Goal: Transaction & Acquisition: Book appointment/travel/reservation

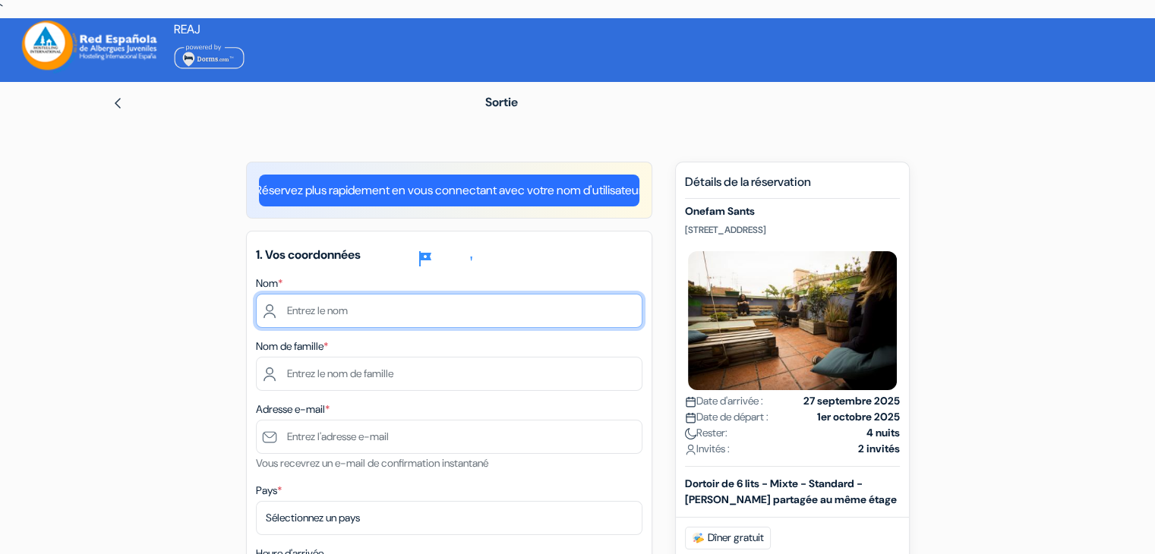
click at [425, 308] on input "text" at bounding box center [449, 311] width 386 height 34
type input "siwar"
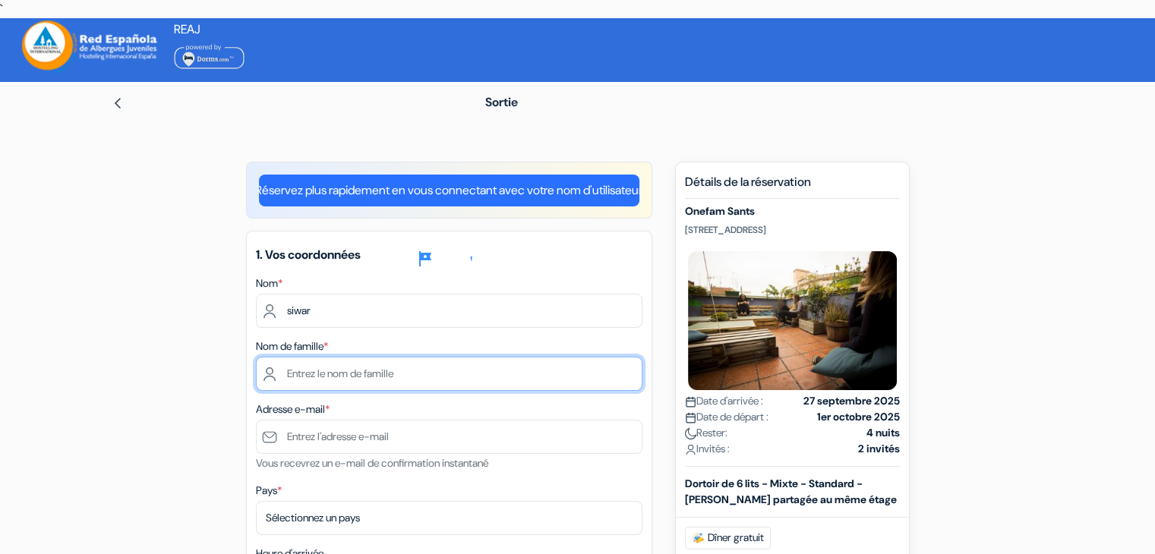
type input "boughzala"
type input "[EMAIL_ADDRESS][DOMAIN_NAME]"
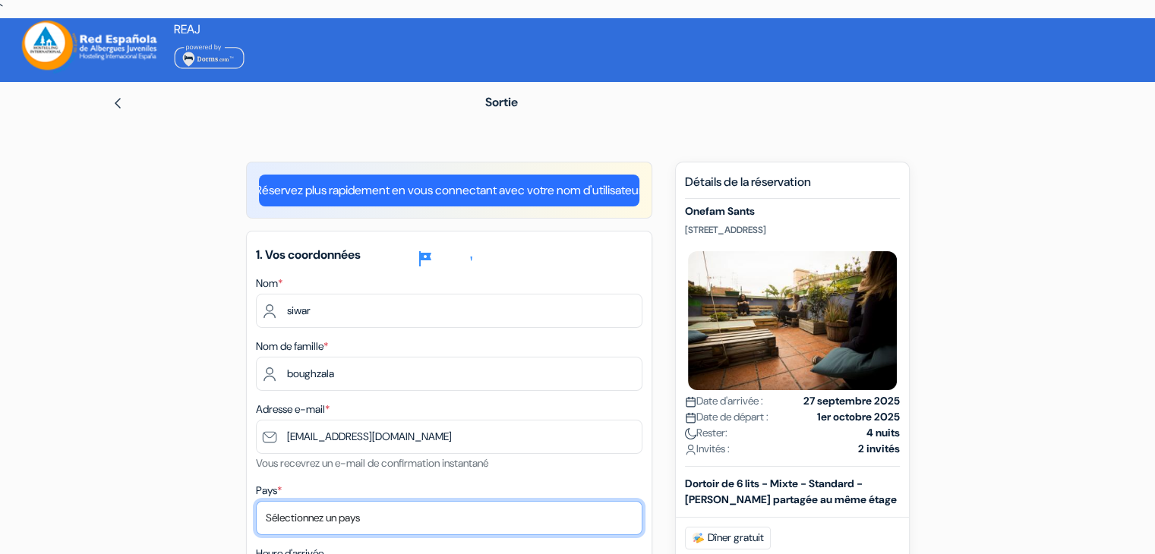
select select "223"
type input "95044556"
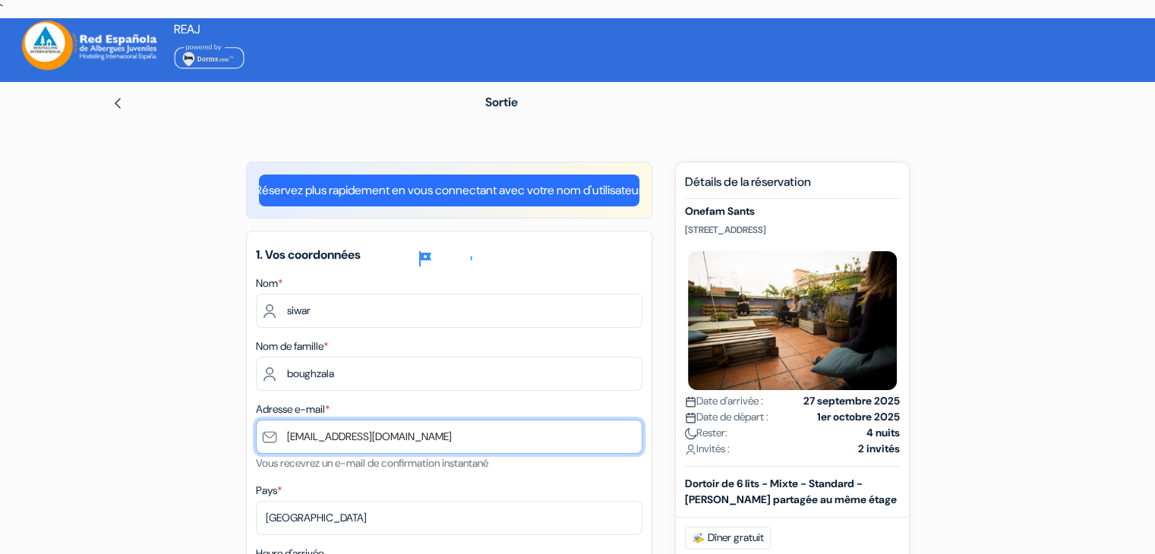
click at [375, 438] on input "[EMAIL_ADDRESS][DOMAIN_NAME]" at bounding box center [449, 437] width 386 height 34
type input "[EMAIL_ADDRESS][DOMAIN_NAME]"
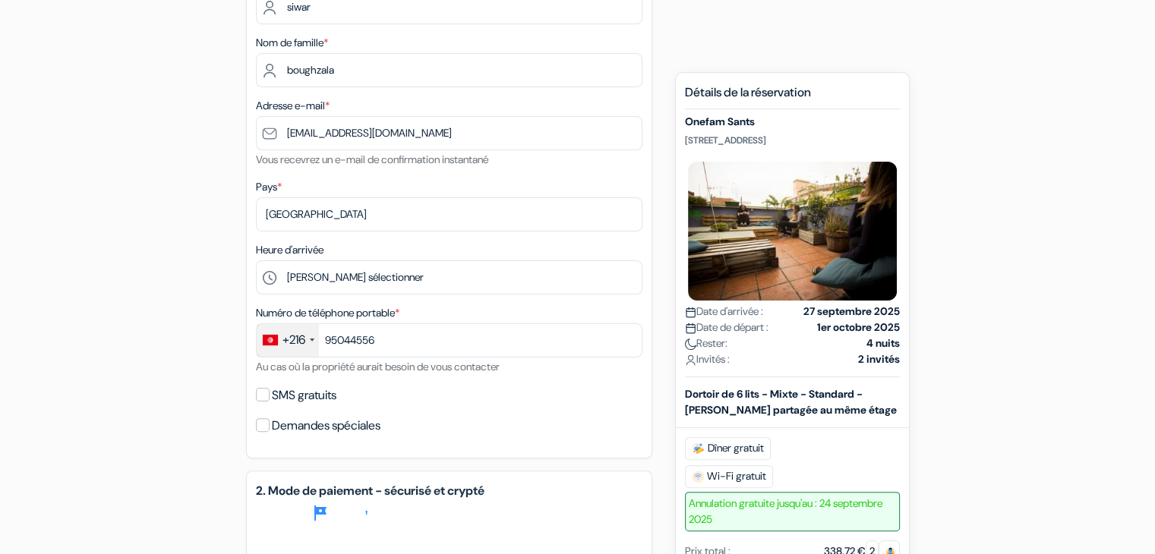
scroll to position [334, 0]
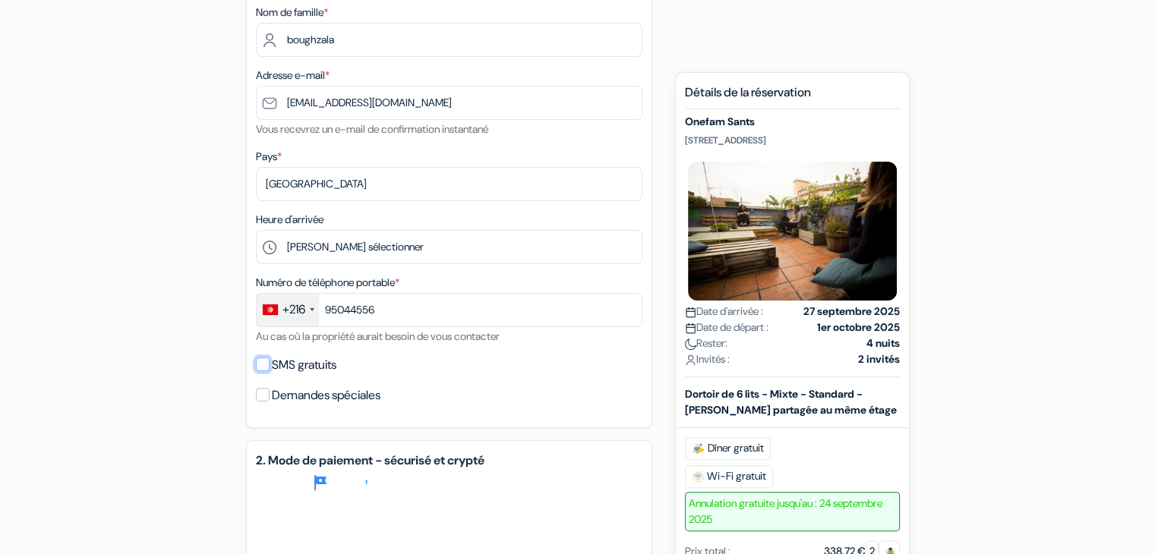
click at [265, 370] on input "SMS gratuits" at bounding box center [263, 365] width 14 height 14
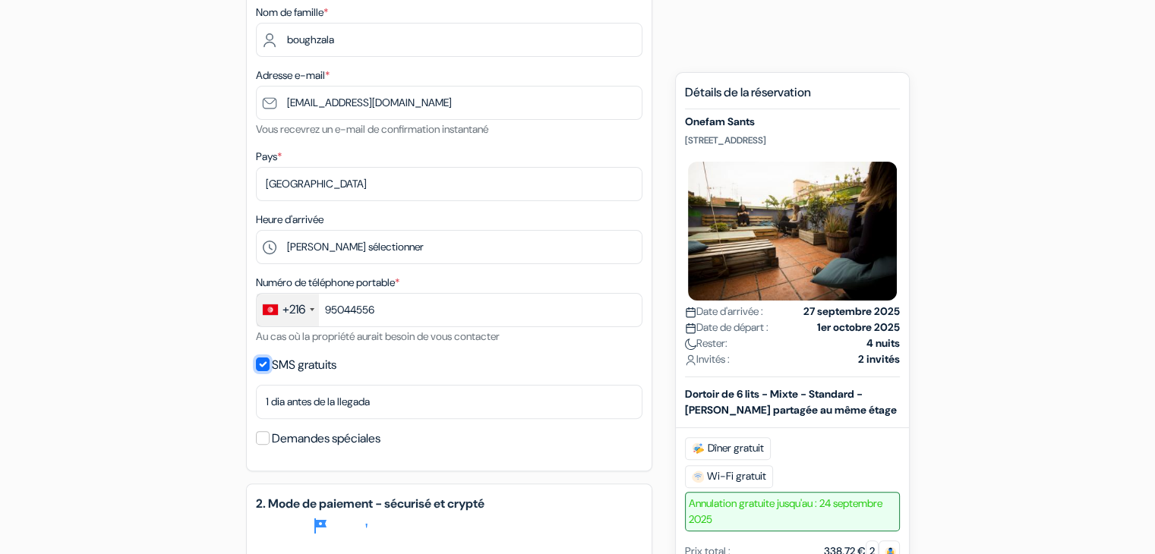
click at [256, 366] on input "SMS gratuits" at bounding box center [263, 365] width 14 height 14
checkbox input "false"
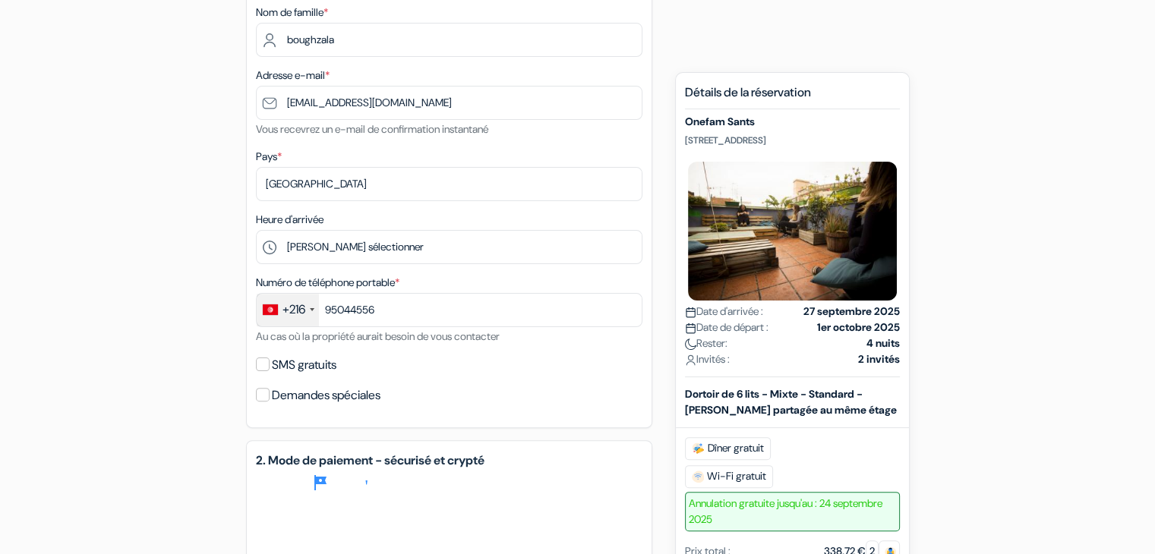
click at [244, 374] on div "ajouter_box Onefam Sants [STREET_ADDRESS] Détails de l'hébergement X Onefam San…" at bounding box center [578, 396] width 1002 height 1136
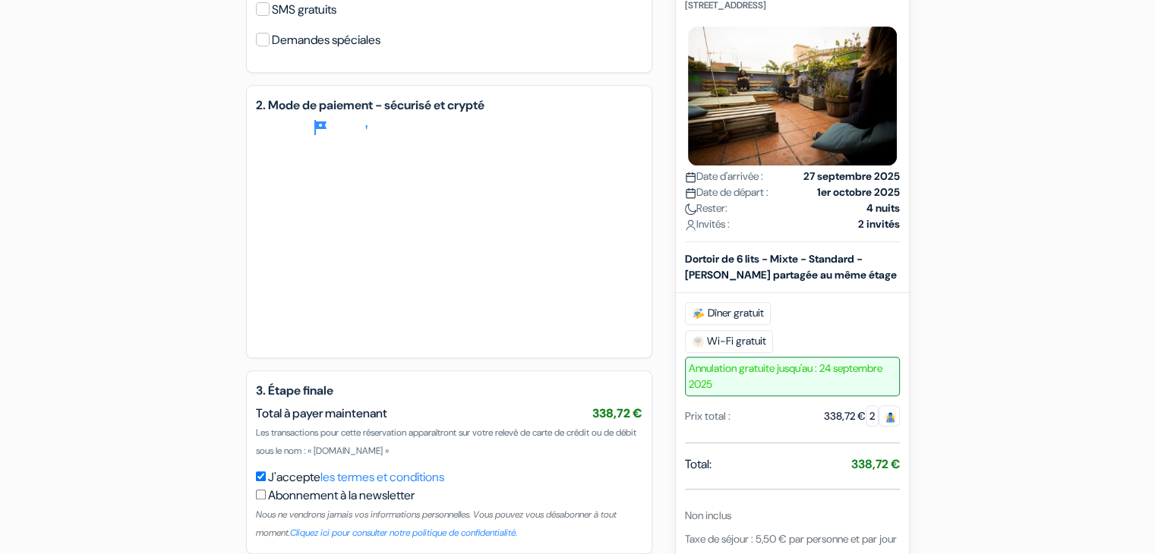
scroll to position [699, 0]
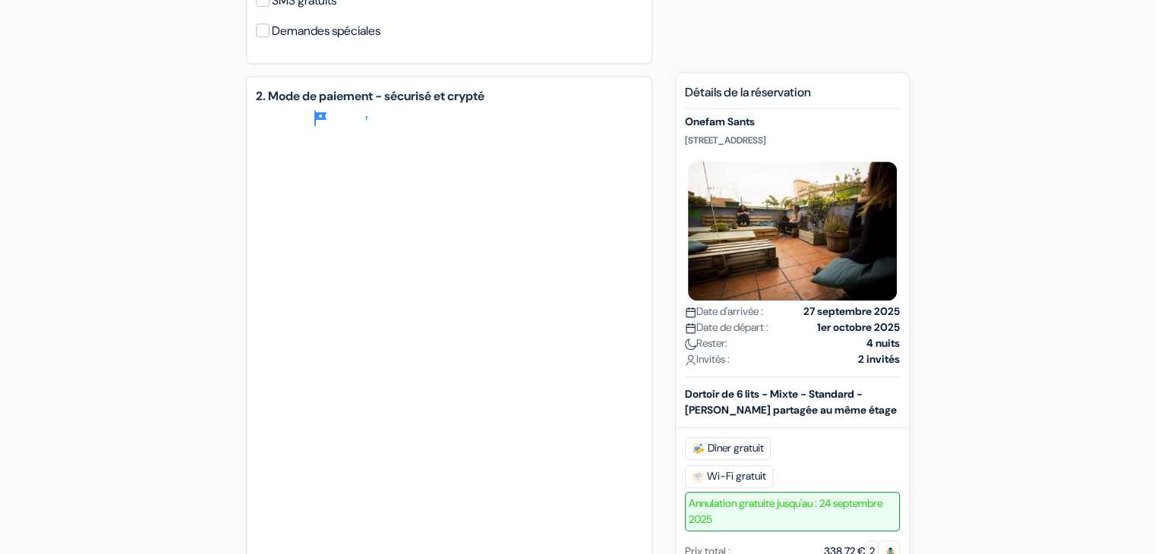
click at [236, 339] on div "ajouter_box Onefam Sants [STREET_ADDRESS] Détails de l'hébergement X Onefam San…" at bounding box center [578, 147] width 1002 height 1369
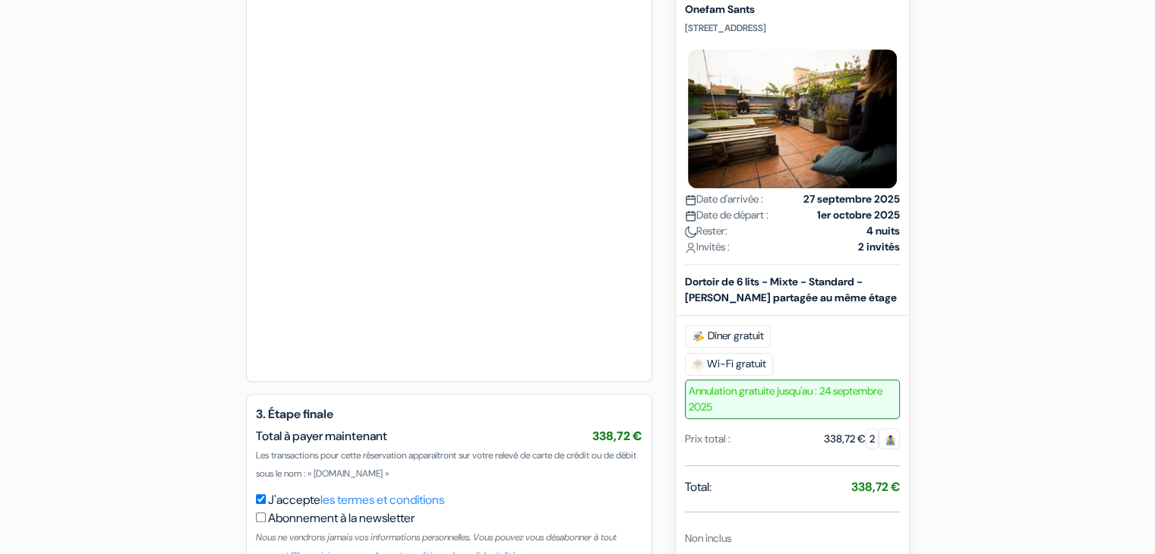
scroll to position [911, 0]
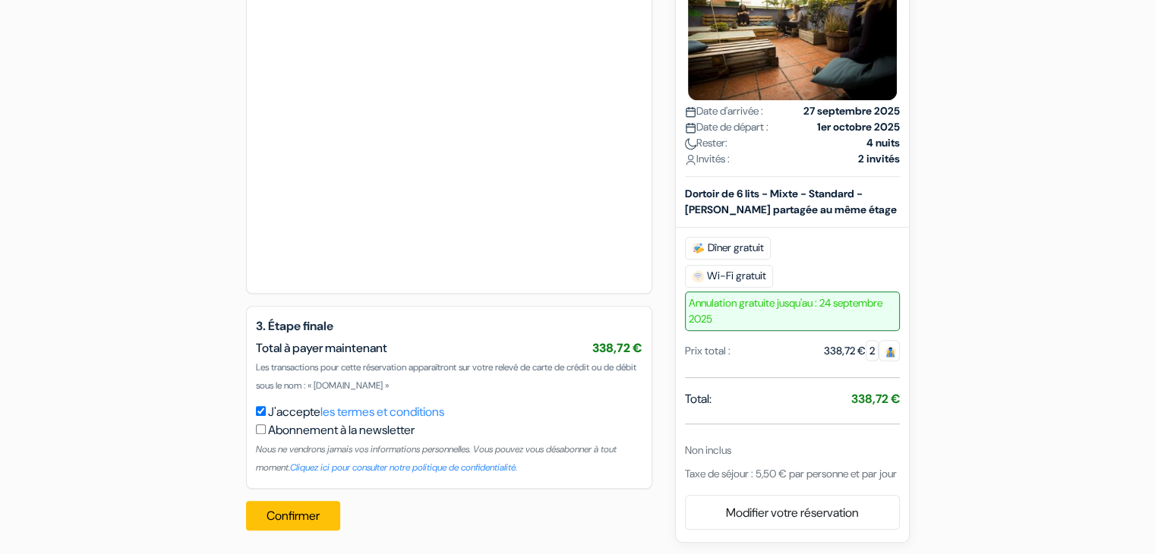
scroll to position [995, 0]
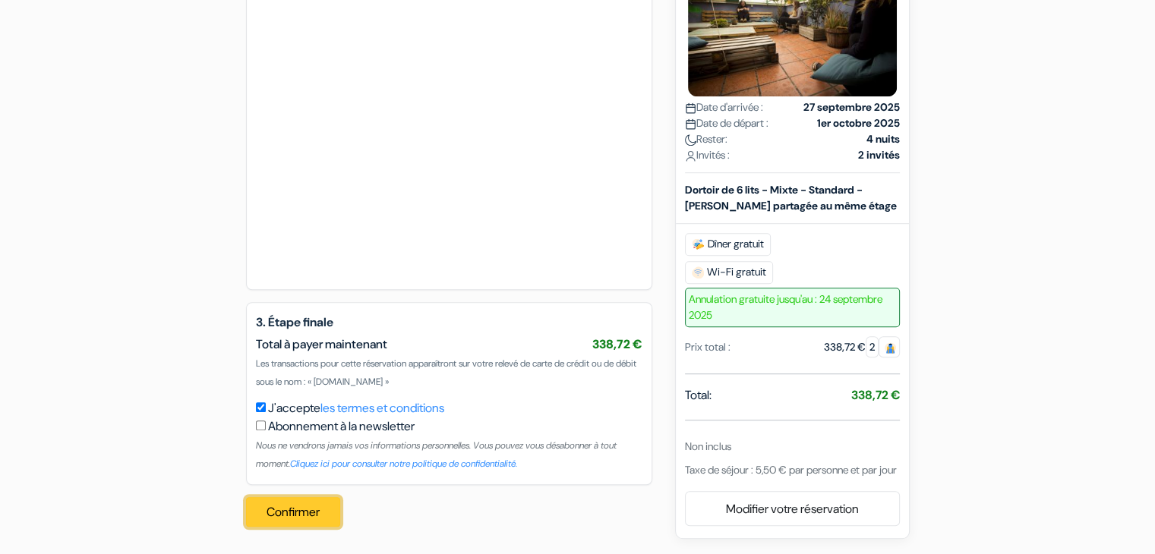
click at [295, 511] on font "Confirmer" at bounding box center [292, 512] width 53 height 16
click at [310, 517] on div "Confirmer Procesando su pedido... Loading..." at bounding box center [297, 512] width 102 height 55
click at [290, 505] on div "Confirmer Procesando su pedido... Loading..." at bounding box center [297, 512] width 102 height 55
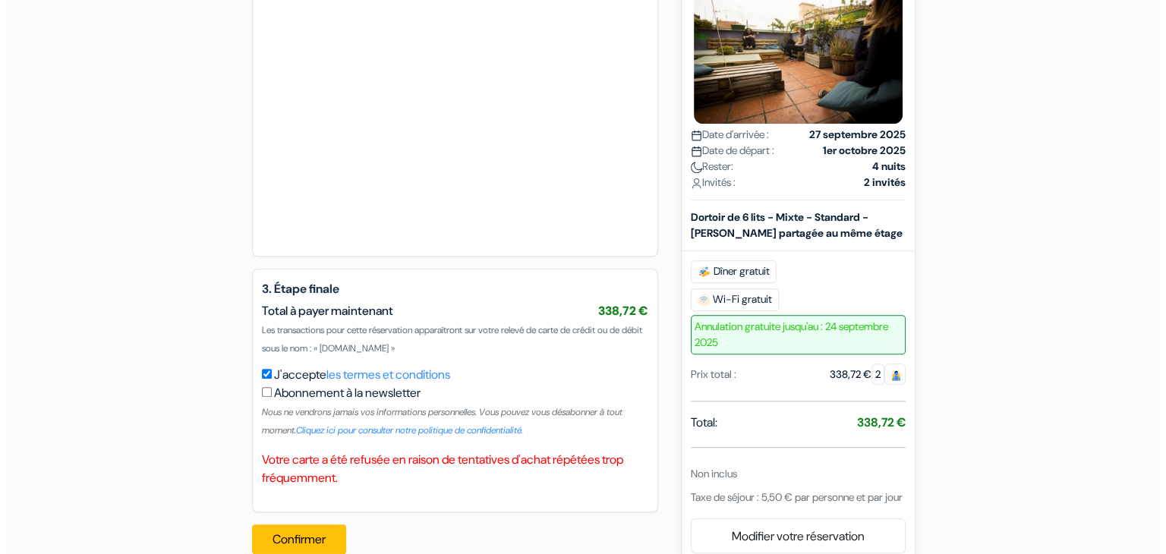
scroll to position [1055, 0]
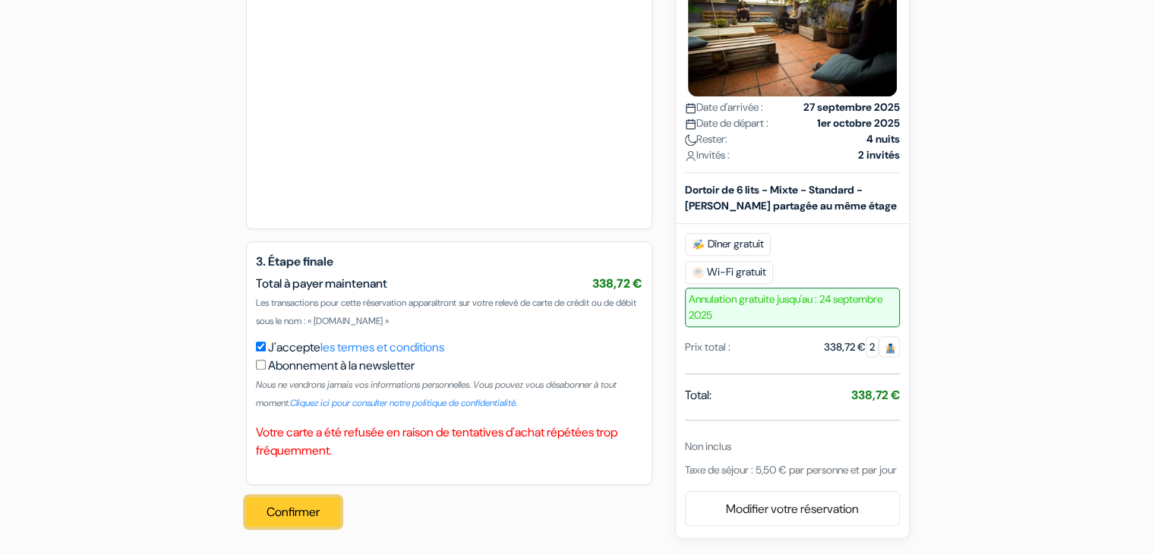
click at [309, 514] on font "Confirmer" at bounding box center [292, 512] width 53 height 16
click at [309, 514] on div "Confirmer Procesando su pedido... Loading..." at bounding box center [297, 512] width 102 height 55
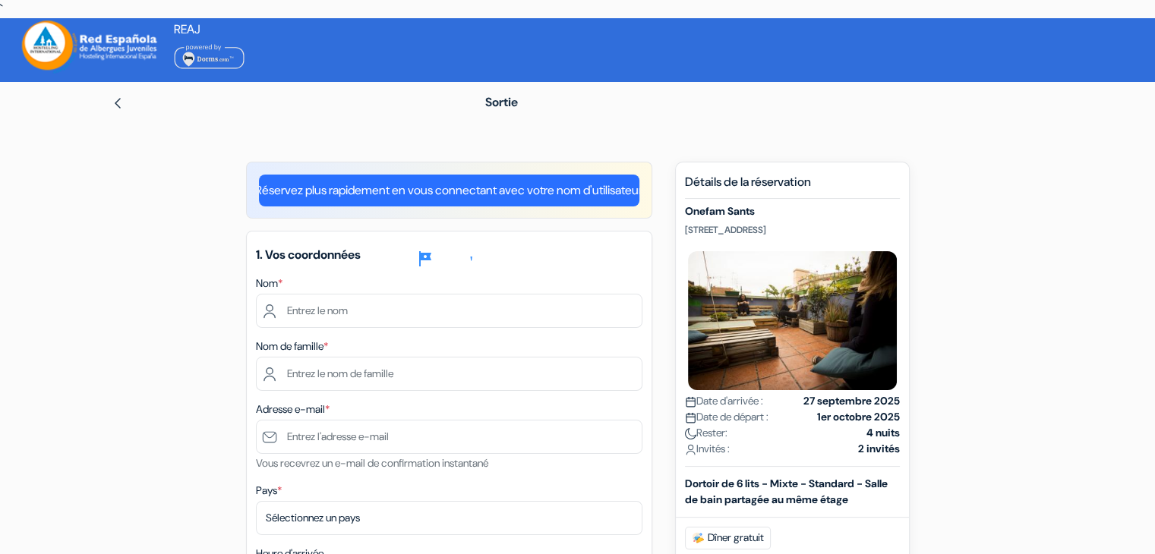
scroll to position [595, 0]
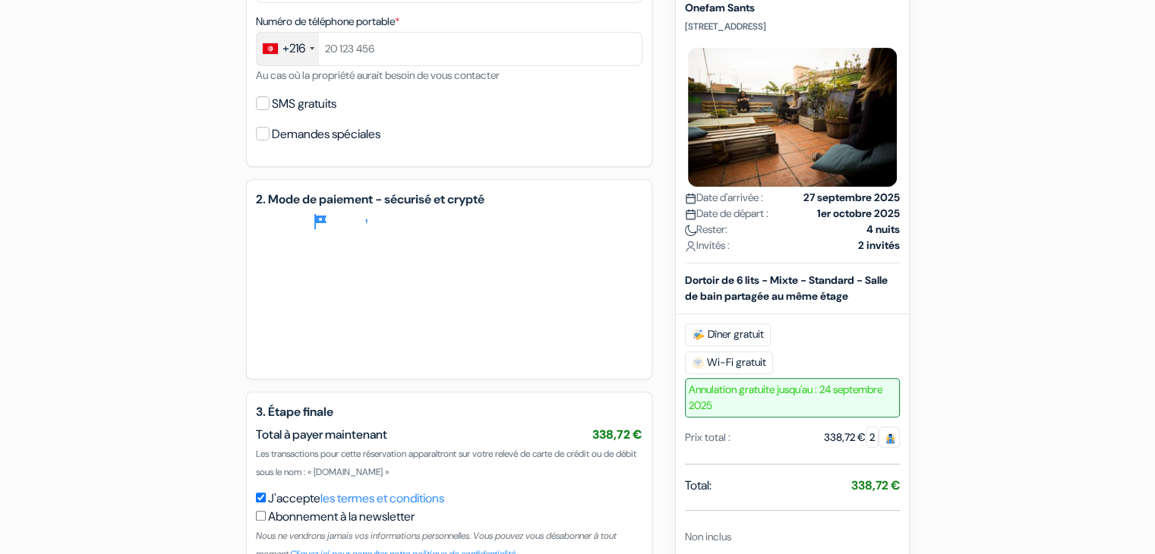
click at [211, 345] on div "ajouter_box Onefam Sants [STREET_ADDRESS] Détails de l'hébergement X Onefam San…" at bounding box center [578, 97] width 1002 height 1063
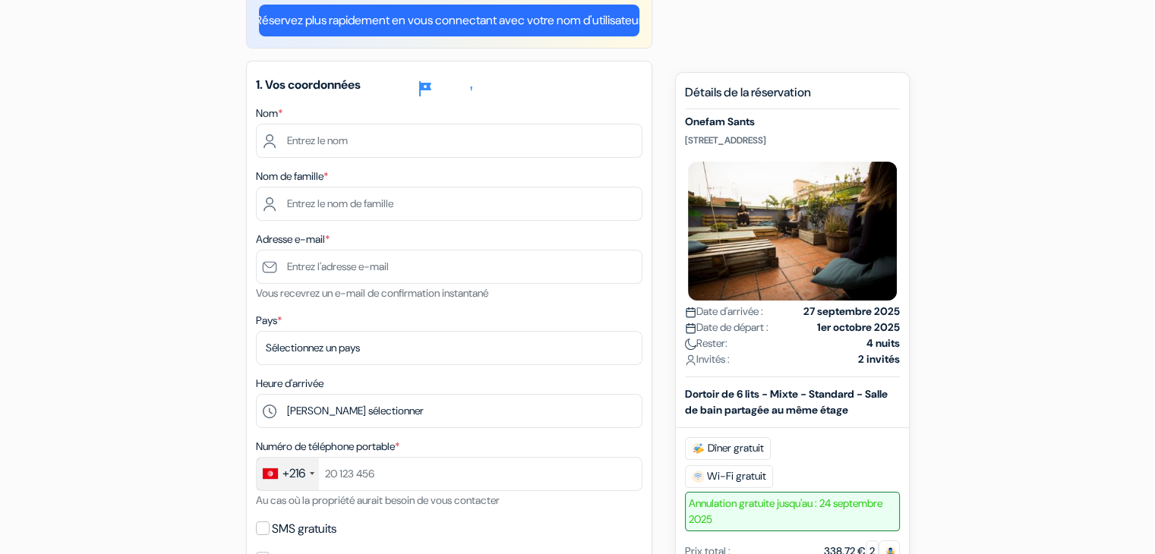
scroll to position [182, 0]
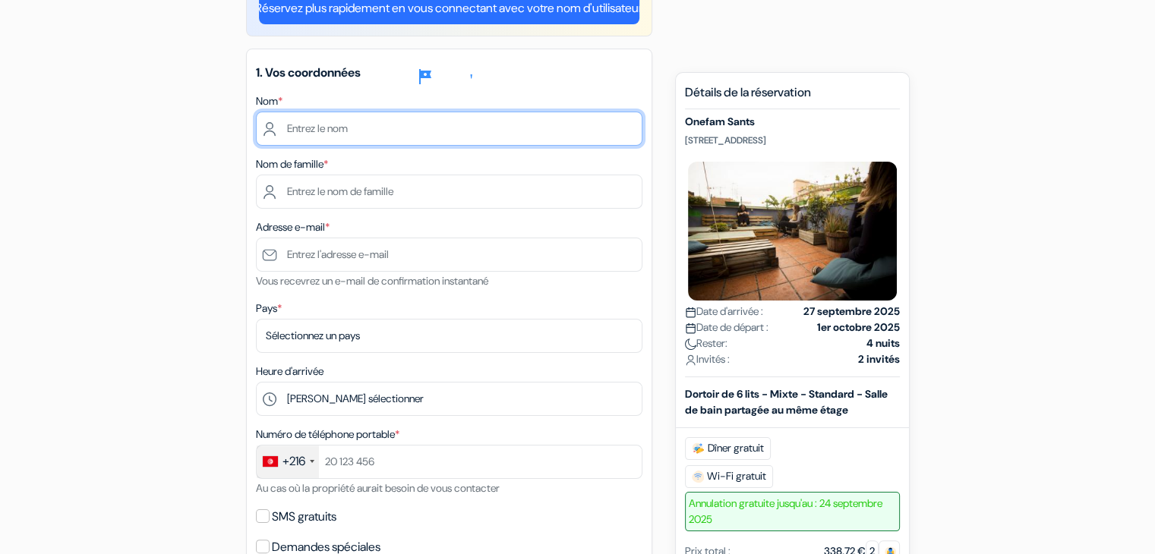
click at [336, 131] on input "text" at bounding box center [449, 129] width 386 height 34
type input "siwar"
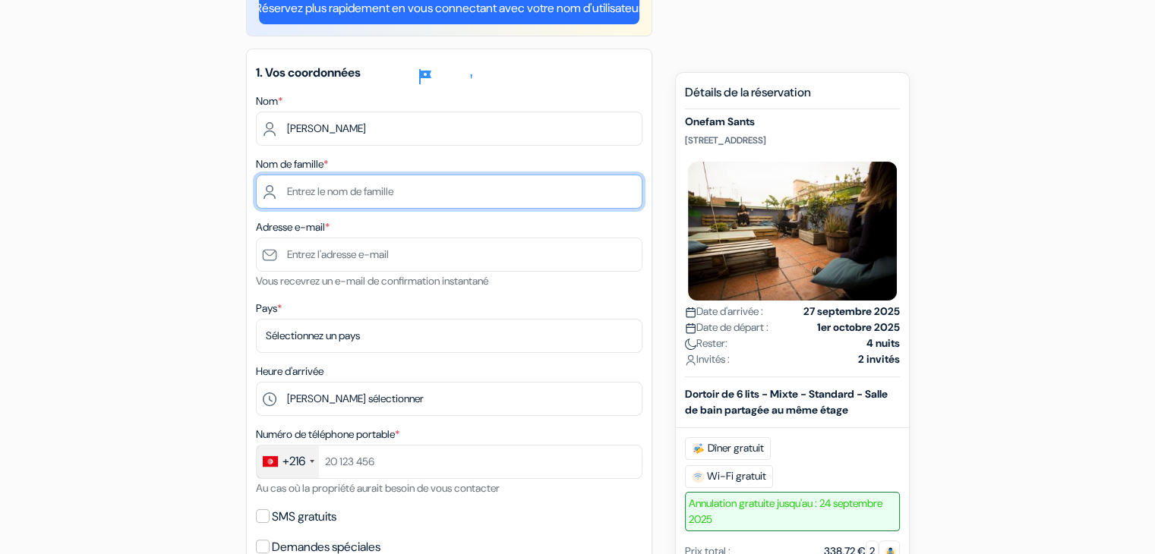
type input "boughzala"
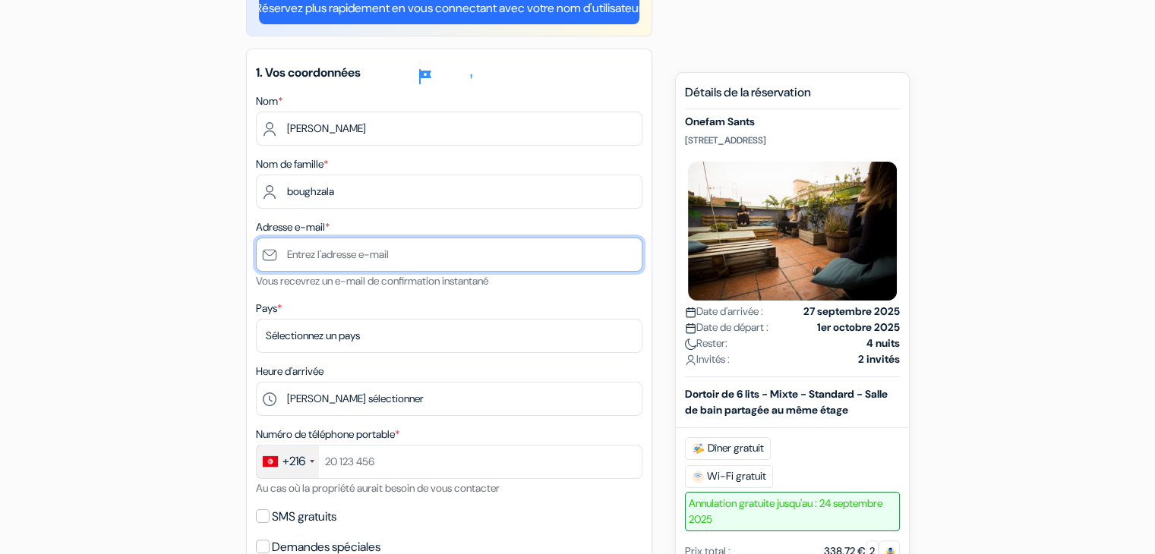
type input "[EMAIL_ADDRESS][DOMAIN_NAME]"
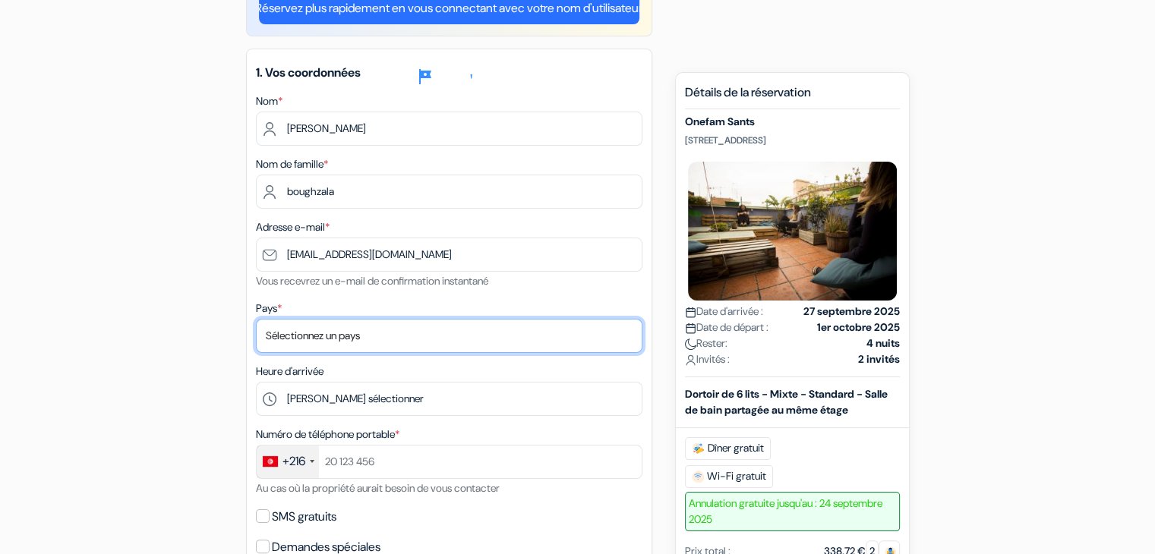
select select "223"
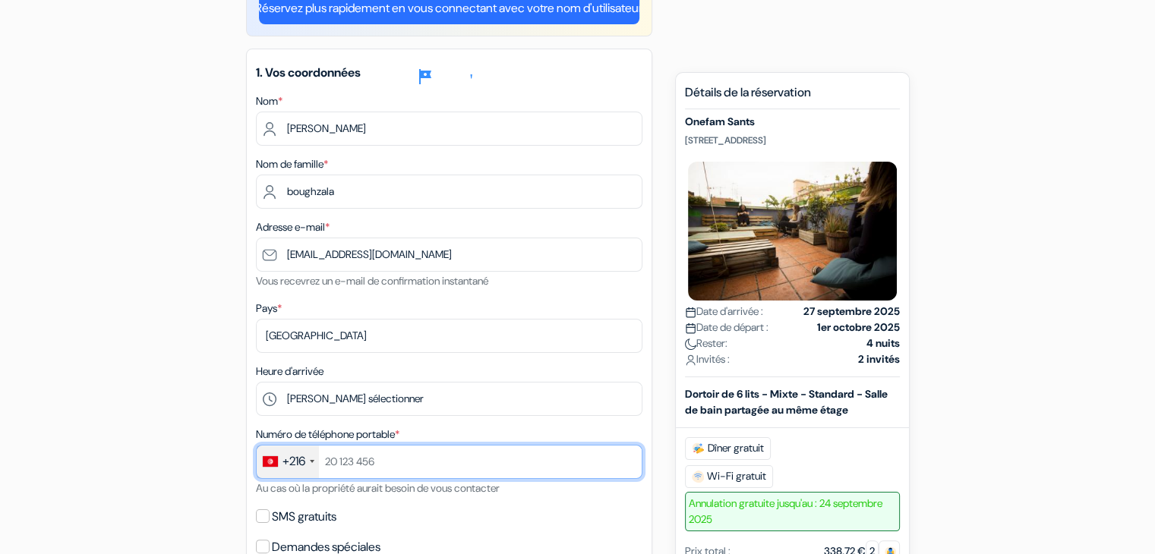
type input "95044556"
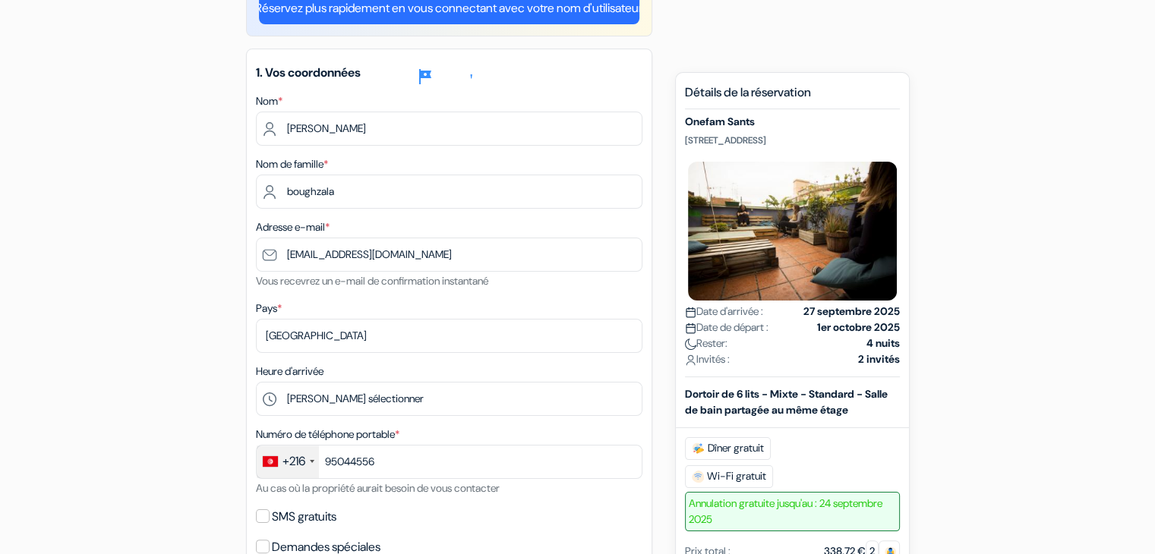
click at [200, 380] on div "ajouter_box Onefam Sants [STREET_ADDRESS] Détails de l'hébergement X Onefam San…" at bounding box center [578, 511] width 1002 height 1063
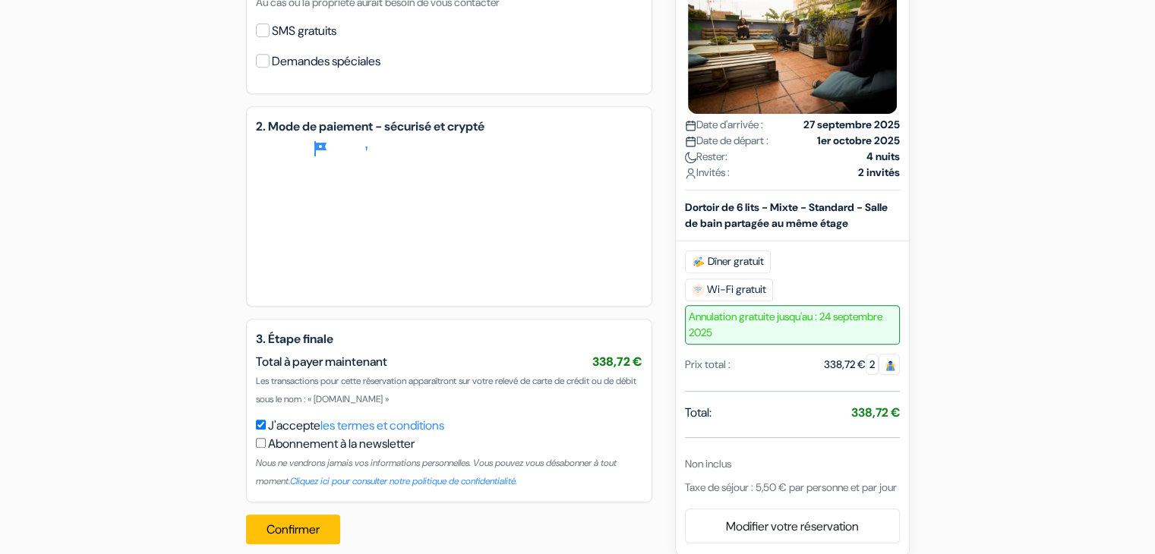
scroll to position [689, 0]
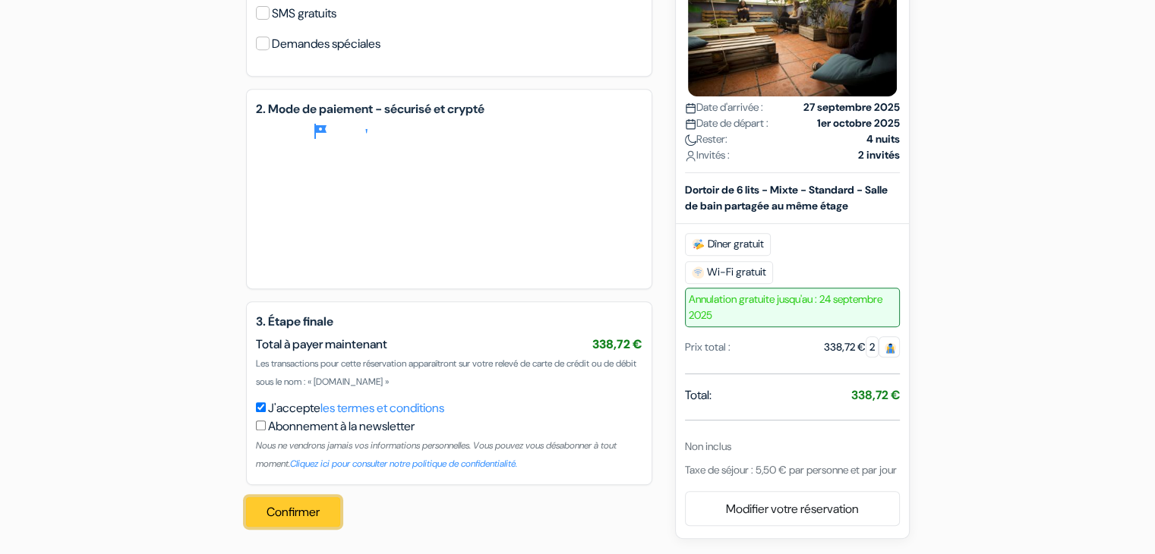
click at [279, 505] on font "Confirmer" at bounding box center [292, 512] width 53 height 16
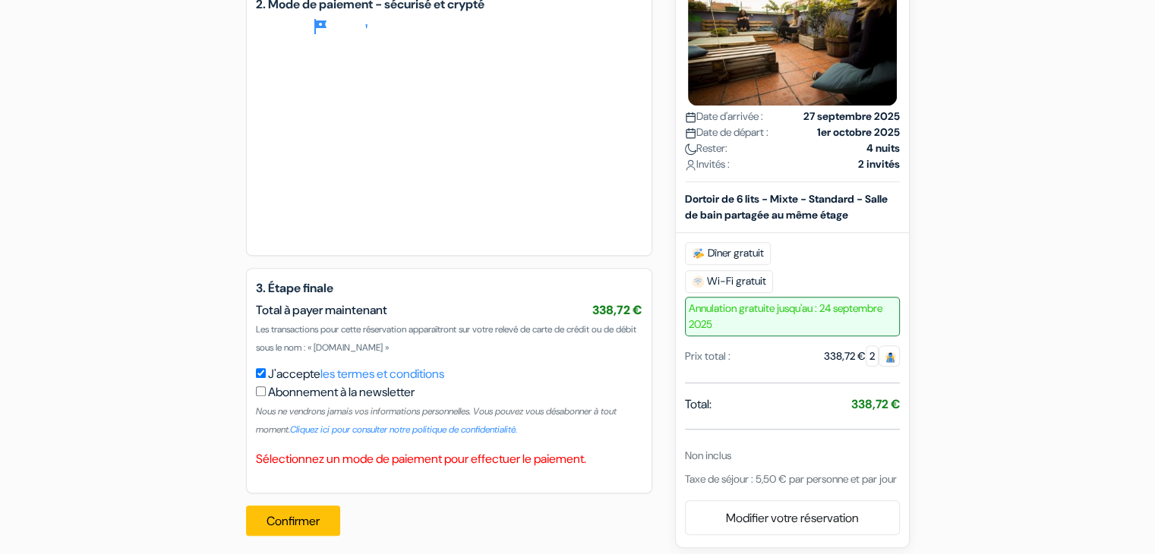
scroll to position [802, 0]
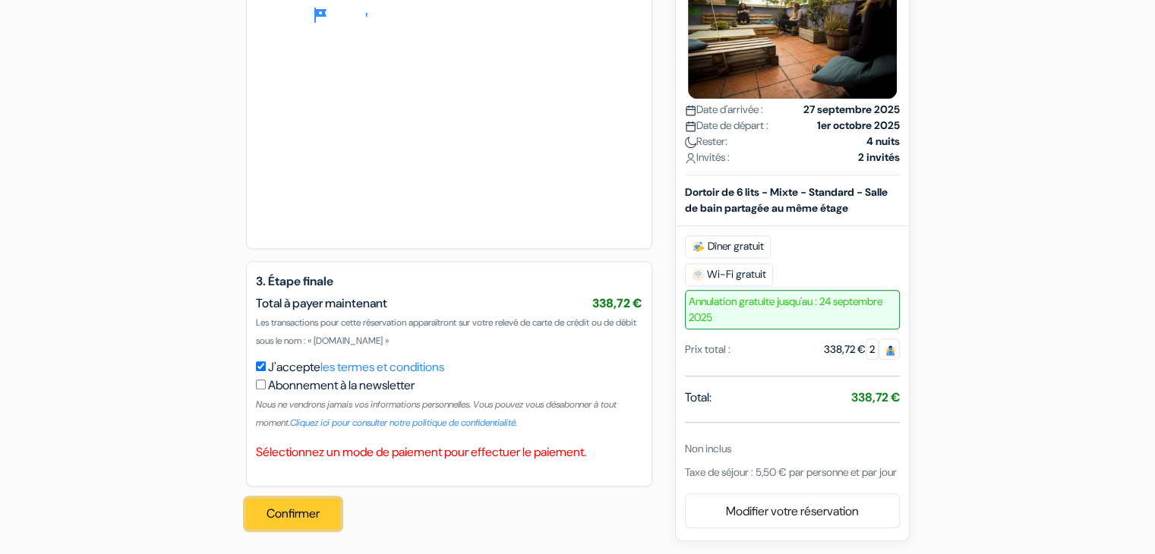
click at [273, 520] on font "Confirmer" at bounding box center [292, 514] width 53 height 16
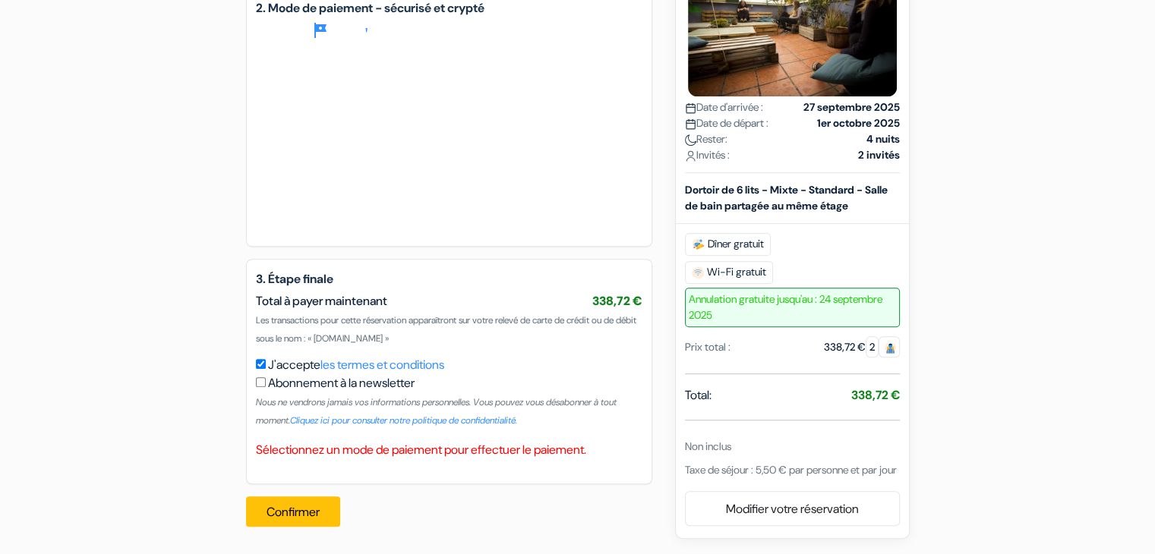
scroll to position [790, 0]
click at [512, 242] on div "2. Mode de paiement - sécurisé et crypté contour_d'erreur" at bounding box center [449, 117] width 406 height 259
click at [408, 219] on div at bounding box center [449, 140] width 386 height 188
click at [316, 521] on button "Confirmer" at bounding box center [293, 512] width 94 height 30
click at [296, 508] on div "Confirmer Procesando su pedido... Loading..." at bounding box center [297, 511] width 102 height 55
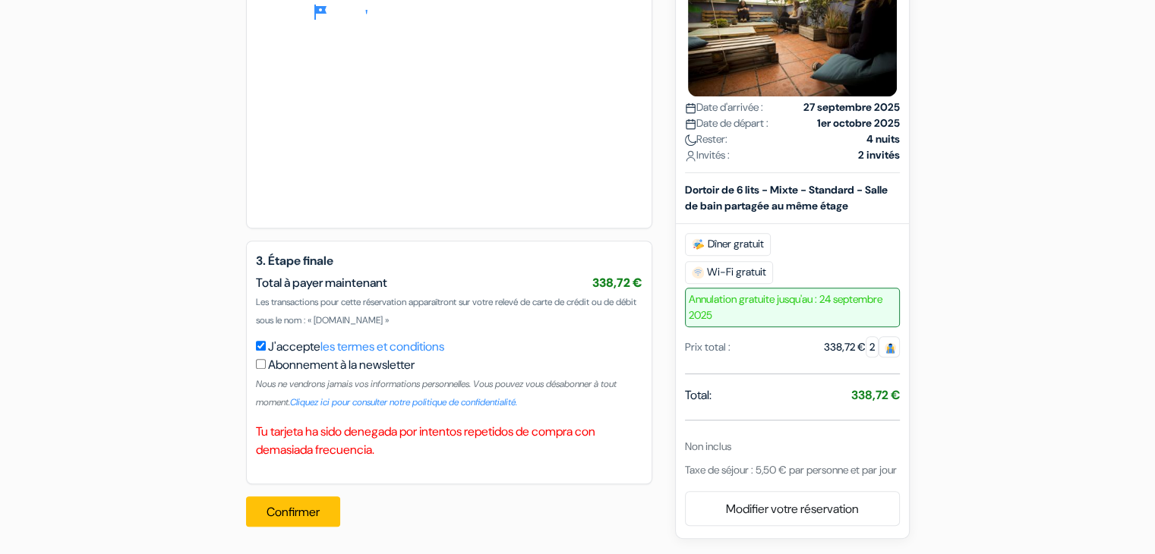
scroll to position [808, 0]
